Goal: Task Accomplishment & Management: Complete application form

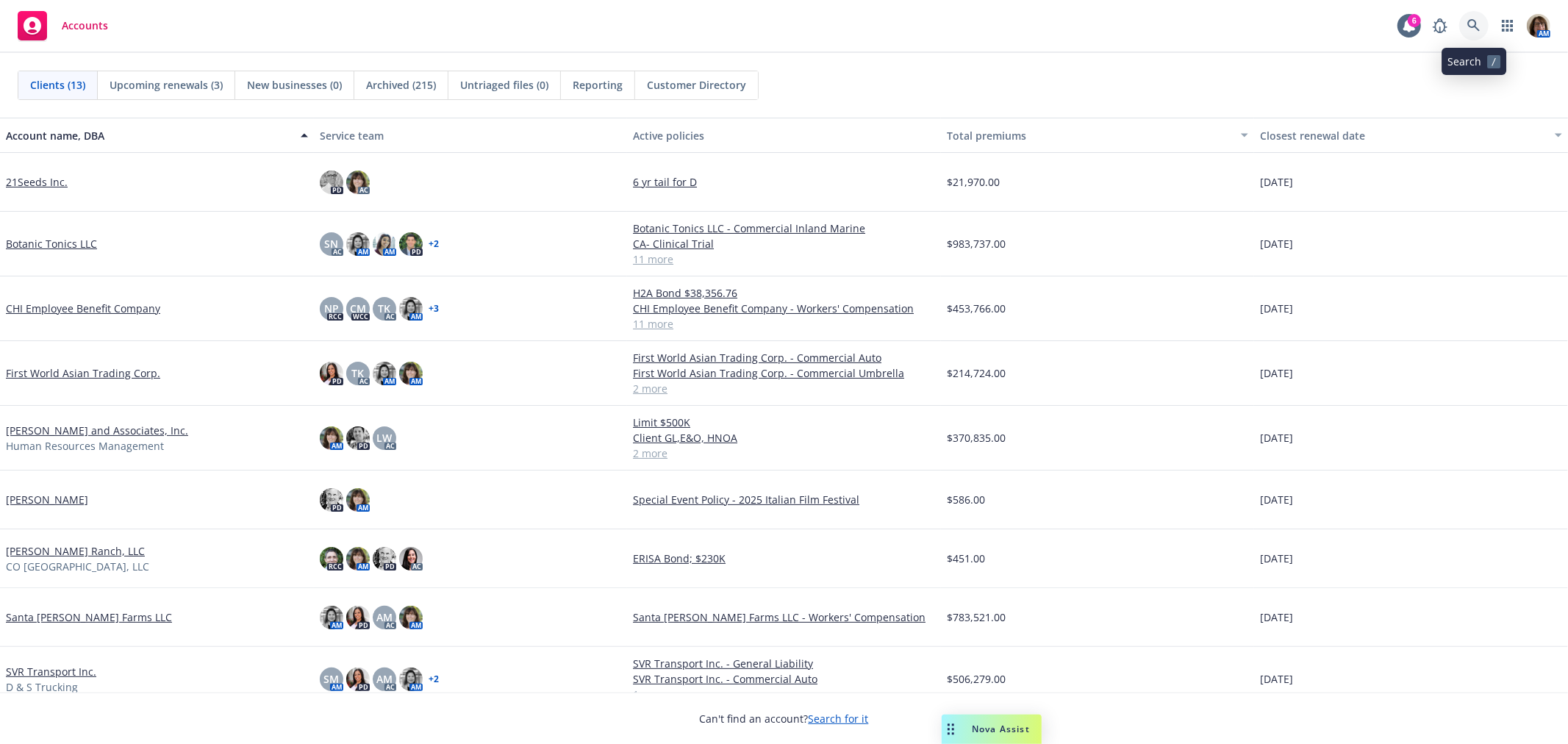
click at [1468, 21] on icon at bounding box center [1474, 26] width 13 height 13
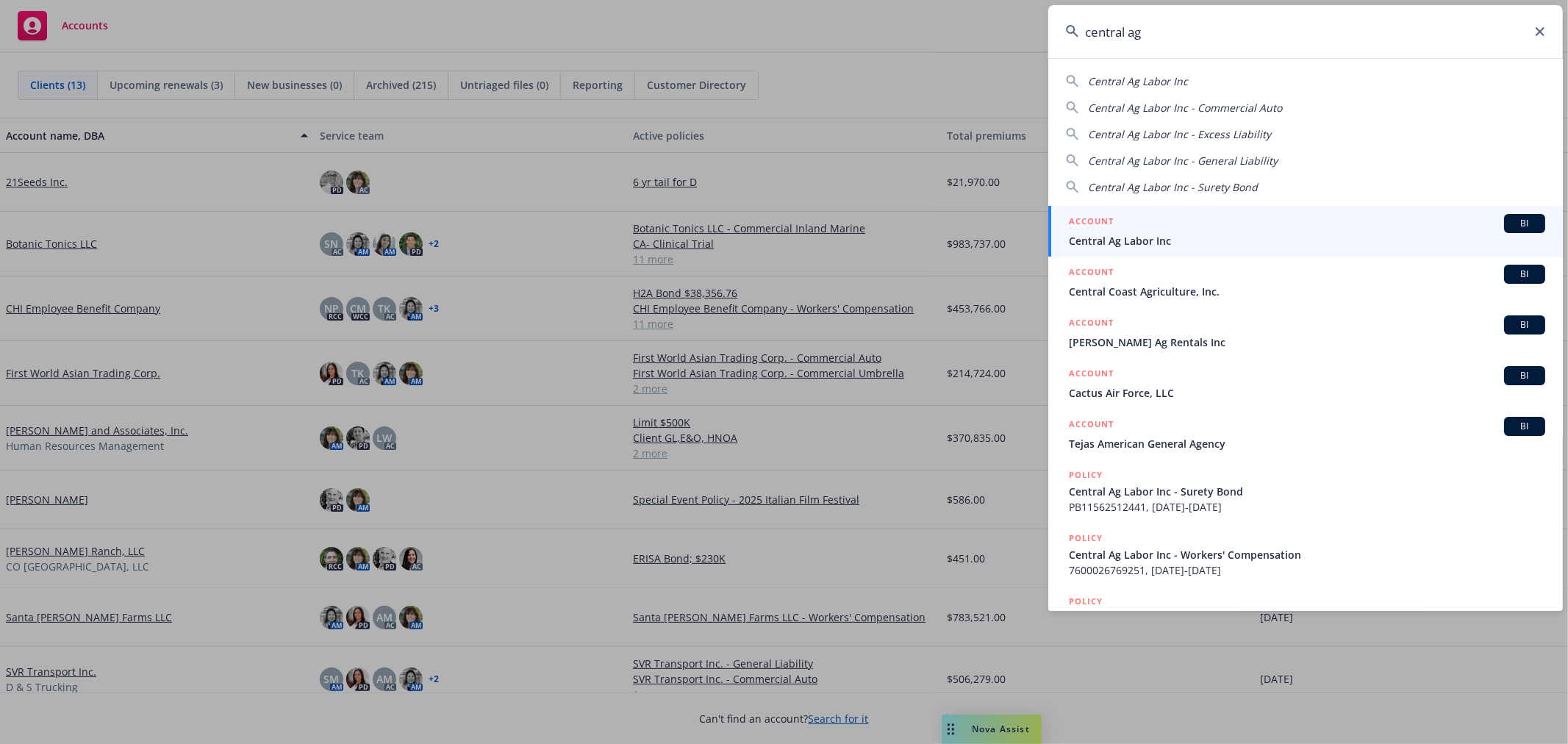
type input "central ag"
click at [1152, 237] on span "Central Ag Labor Inc" at bounding box center [1307, 240] width 476 height 15
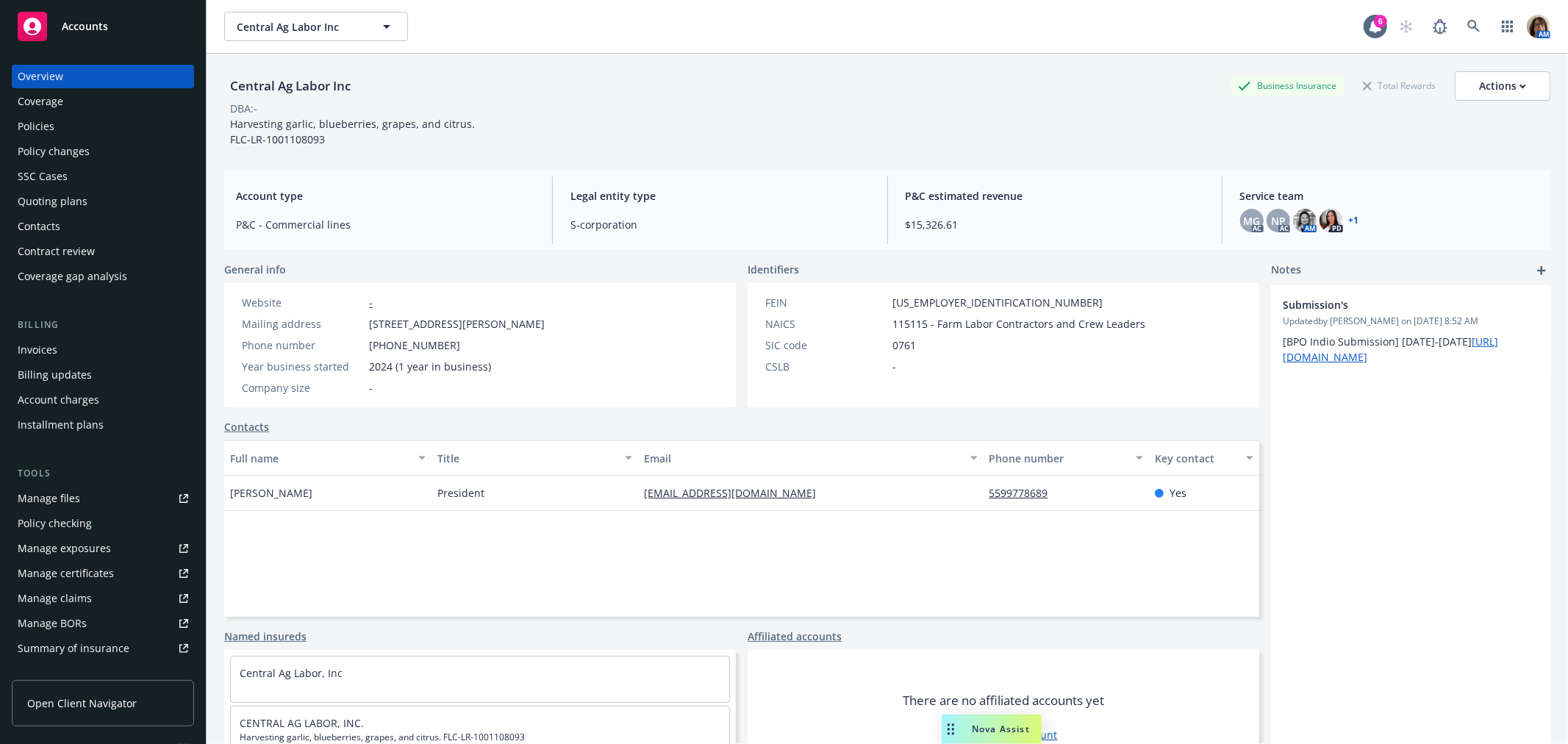
click at [55, 200] on div "Quoting plans" at bounding box center [52, 201] width 70 height 24
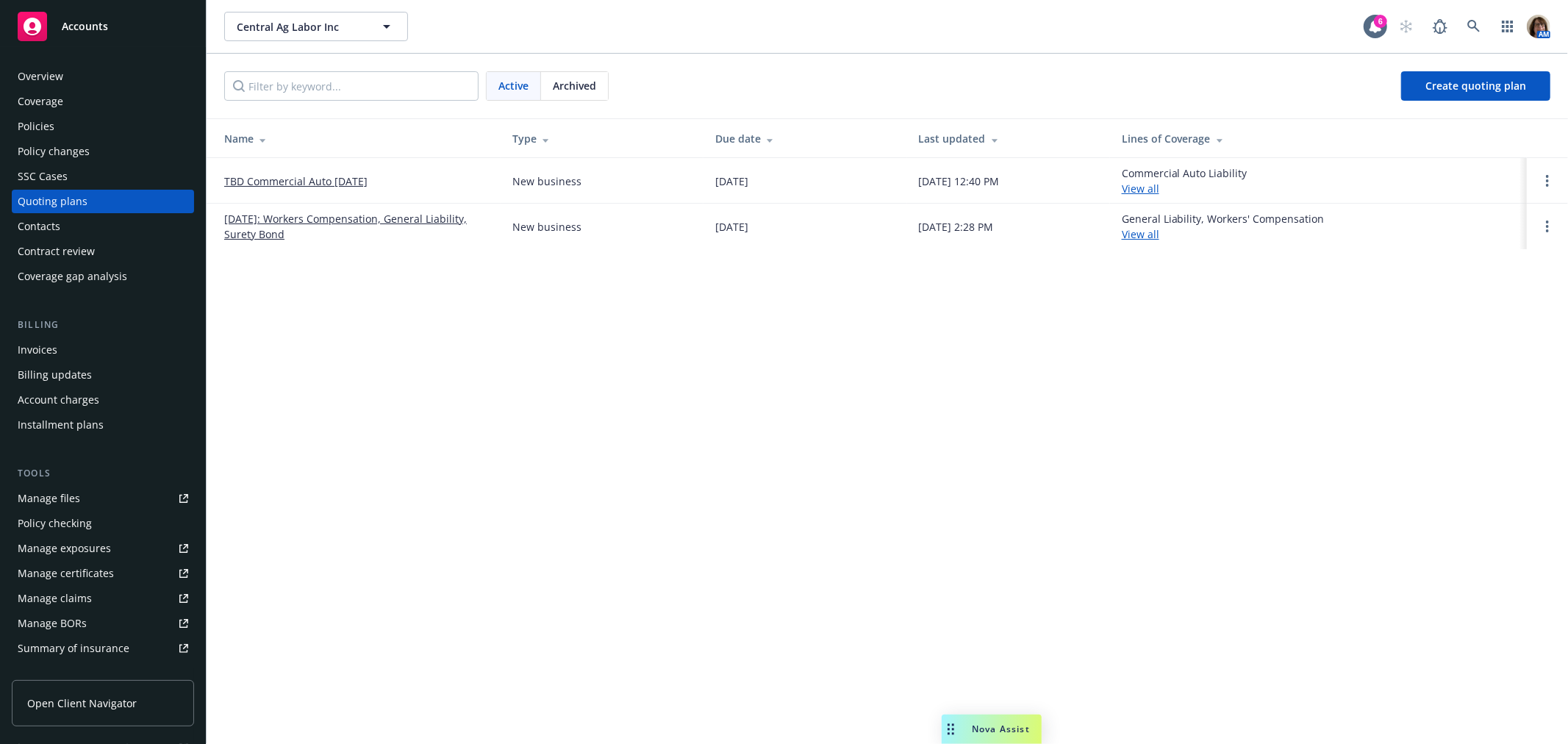
click at [309, 184] on link "TBD Commercial Auto [DATE]" at bounding box center [296, 181] width 143 height 15
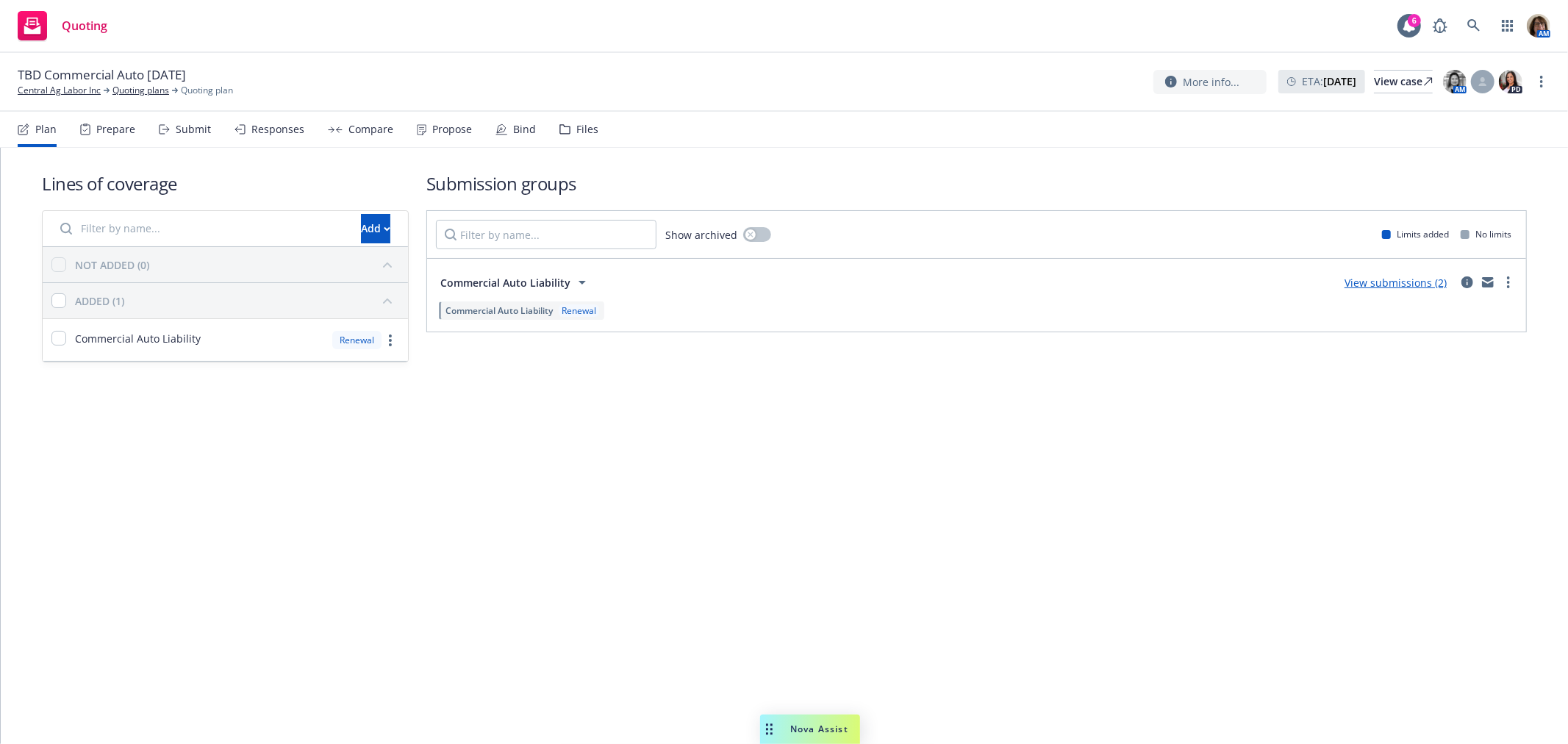
click at [182, 133] on div "Submit" at bounding box center [193, 130] width 35 height 12
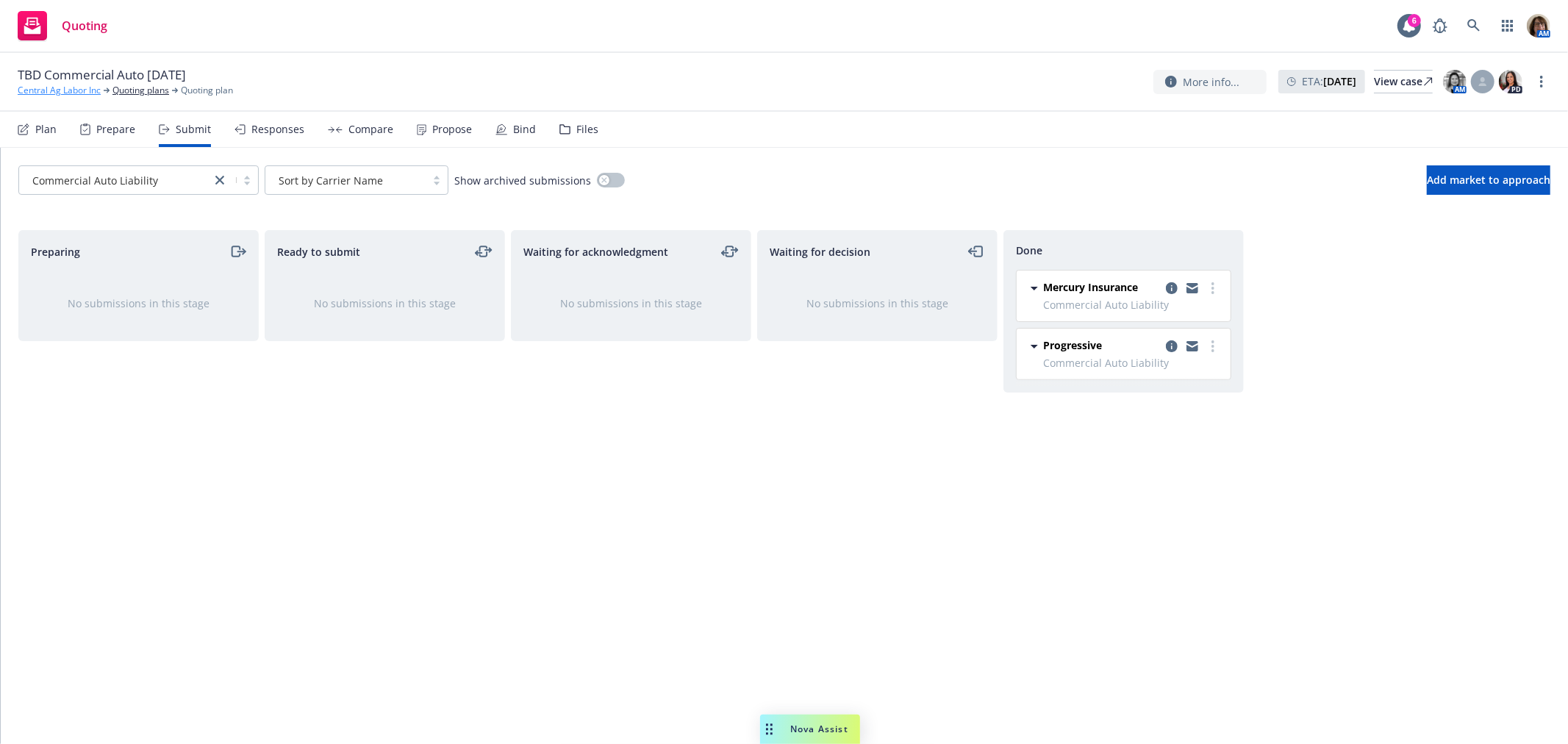
click at [45, 90] on link "Central Ag Labor Inc" at bounding box center [59, 91] width 83 height 13
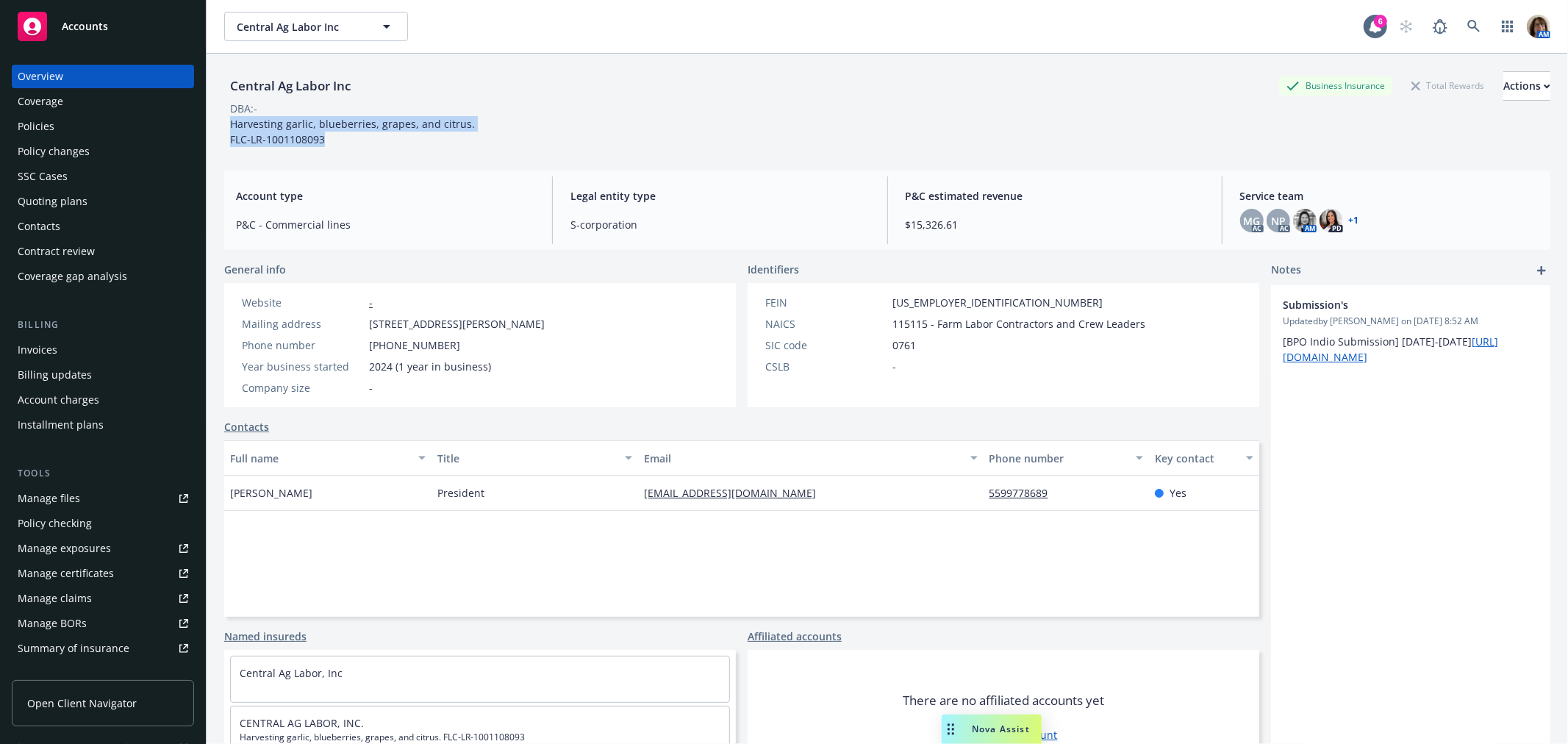
drag, startPoint x: 230, startPoint y: 120, endPoint x: 471, endPoint y: 123, distance: 241.0
click at [471, 123] on div "Central Ag Labor Inc Business Insurance Total Rewards Actions DBA: - Harvesting…" at bounding box center [887, 109] width 1326 height 76
click at [464, 136] on div "Harvesting garlic, blueberries, grapes, and citrus. FLC-LR-1001108093" at bounding box center [352, 132] width 257 height 31
drag, startPoint x: 461, startPoint y: 124, endPoint x: 281, endPoint y: 108, distance: 180.7
click at [281, 108] on div "Central Ag Labor Inc Business Insurance Total Rewards Actions DBA: - Harvesting…" at bounding box center [887, 109] width 1326 height 76
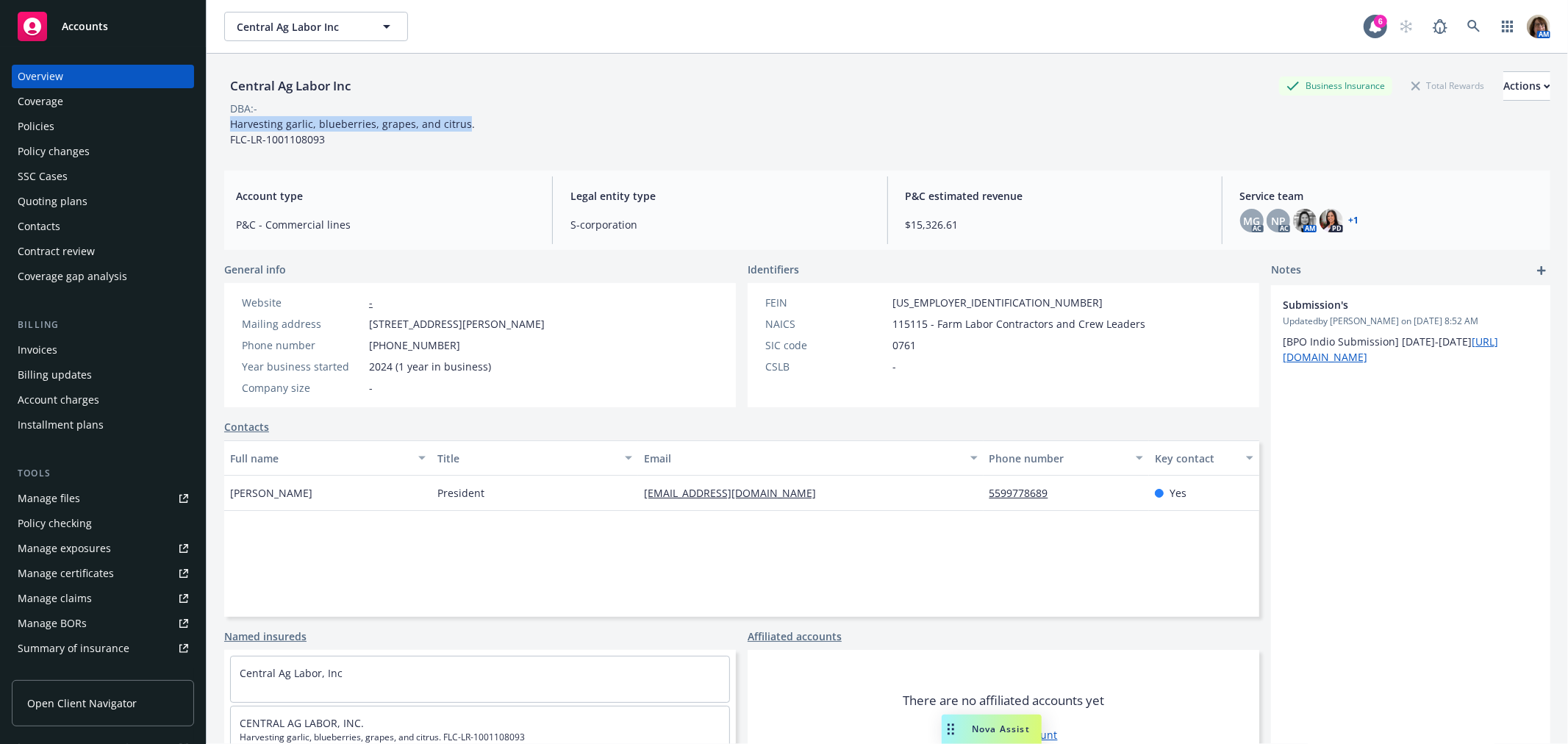
copy div "Harvesting garlic, blueberries, grapes, and citrus"
